Goal: Entertainment & Leisure: Consume media (video, audio)

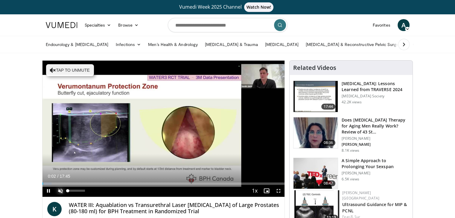
click at [60, 190] on span "Video Player" at bounding box center [60, 191] width 12 height 12
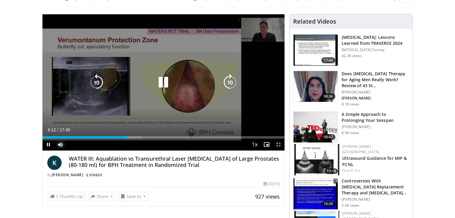
scroll to position [60, 0]
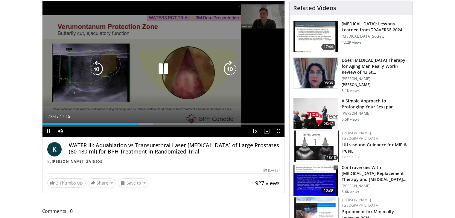
click at [164, 95] on div "10 seconds Tap to unmute" at bounding box center [163, 69] width 242 height 136
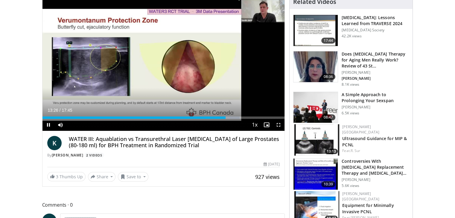
scroll to position [30, 0]
